Goal: Obtain resource: Download file/media

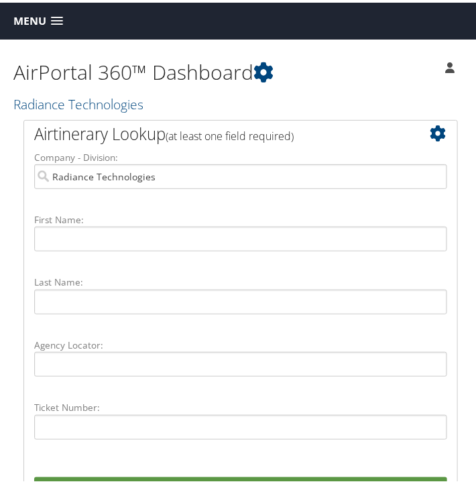
click at [41, 15] on span "Menu" at bounding box center [29, 18] width 33 height 13
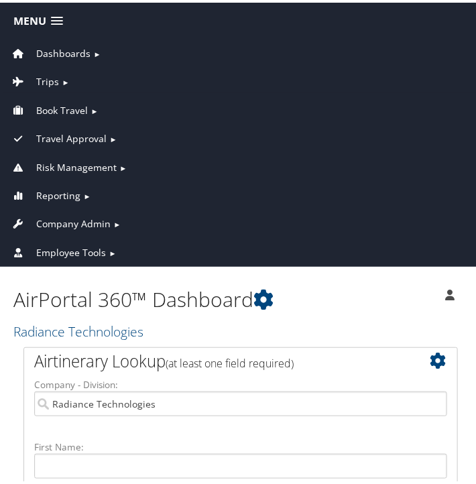
click at [87, 105] on link "Book Travel ►" at bounding box center [240, 104] width 474 height 28
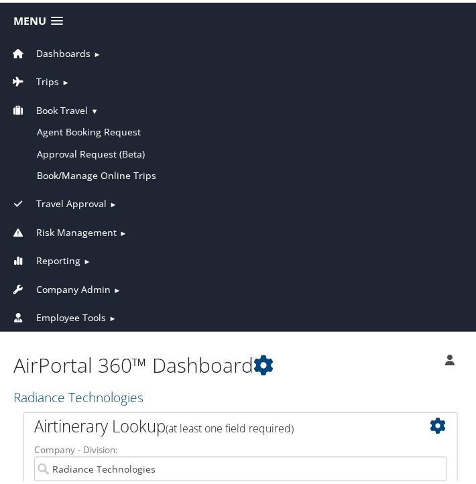
click at [64, 72] on link "Trips ►" at bounding box center [240, 76] width 474 height 28
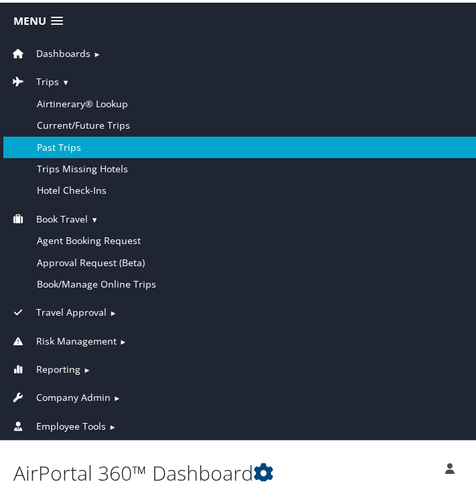
click at [64, 139] on link "Past Trips" at bounding box center [240, 144] width 474 height 21
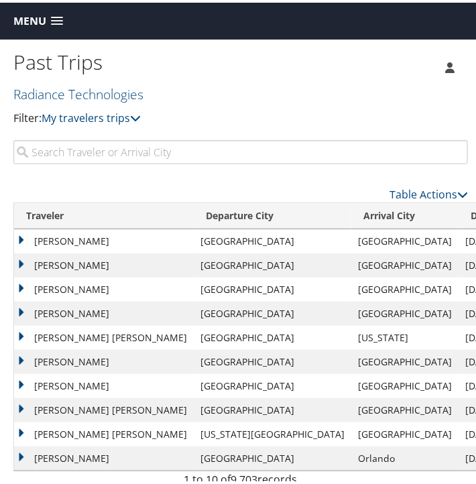
click at [64, 139] on input "search" at bounding box center [240, 149] width 454 height 24
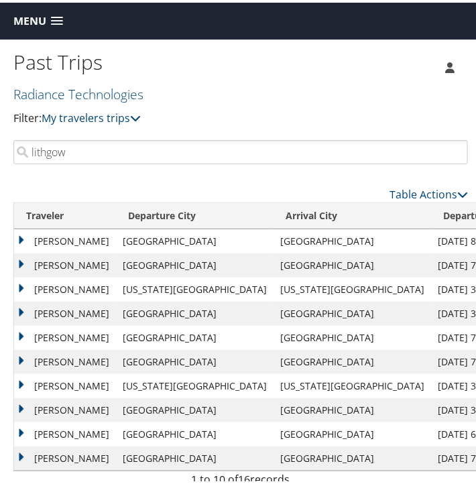
type input "lithgow"
click at [22, 239] on td "[PERSON_NAME]" at bounding box center [65, 239] width 102 height 24
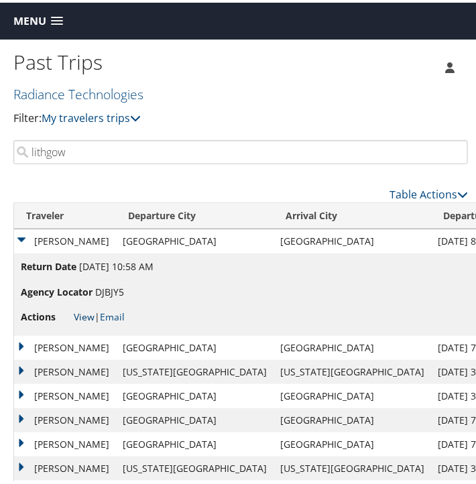
click at [84, 314] on link "View" at bounding box center [84, 314] width 21 height 13
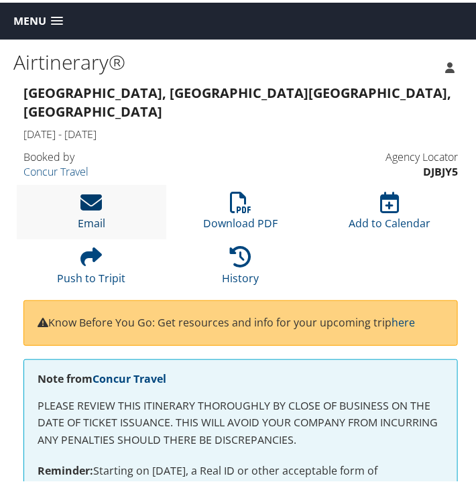
click at [84, 207] on link "Email" at bounding box center [91, 212] width 27 height 32
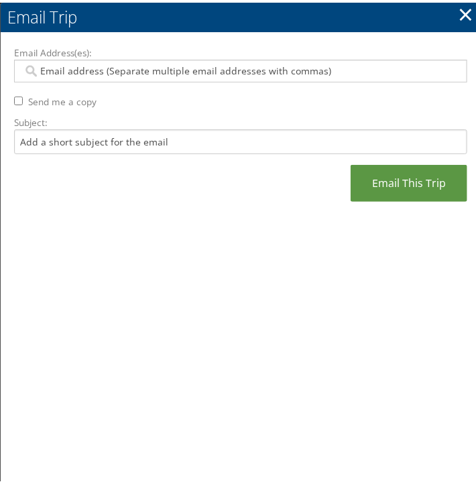
click at [461, 11] on link "×" at bounding box center [465, 11] width 15 height 27
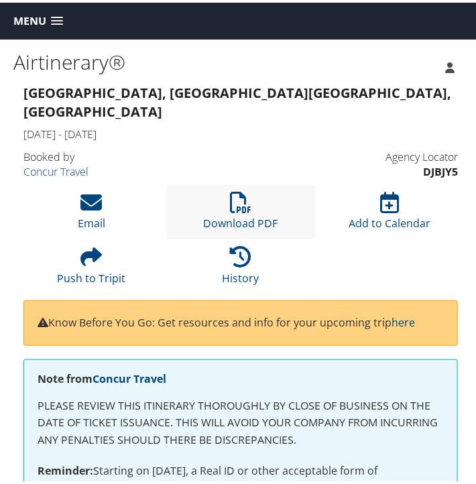
click at [225, 182] on li "Download PDF" at bounding box center [240, 209] width 149 height 54
